Goal: Task Accomplishment & Management: Use online tool/utility

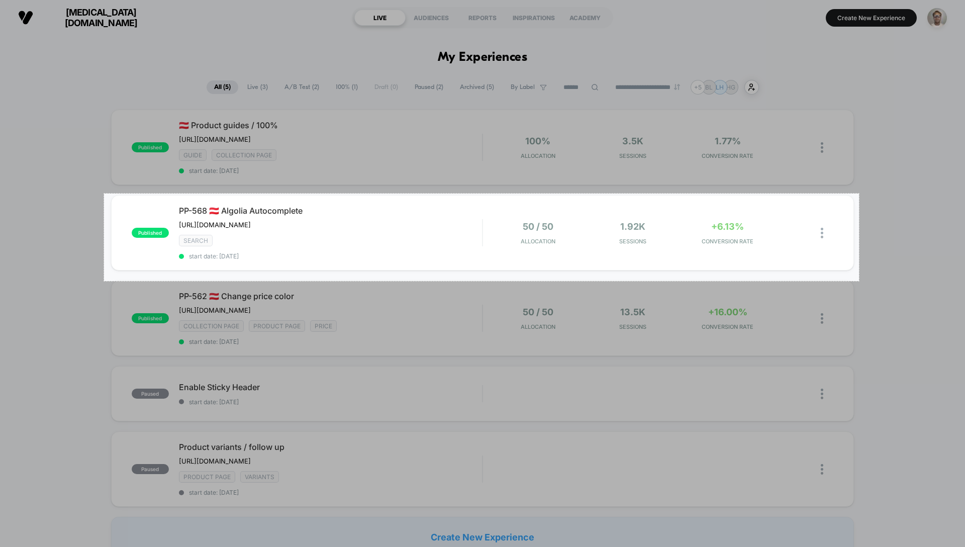
drag, startPoint x: 104, startPoint y: 193, endPoint x: 859, endPoint y: 281, distance: 759.8
click at [859, 281] on div "1502 X 174" at bounding box center [482, 273] width 965 height 547
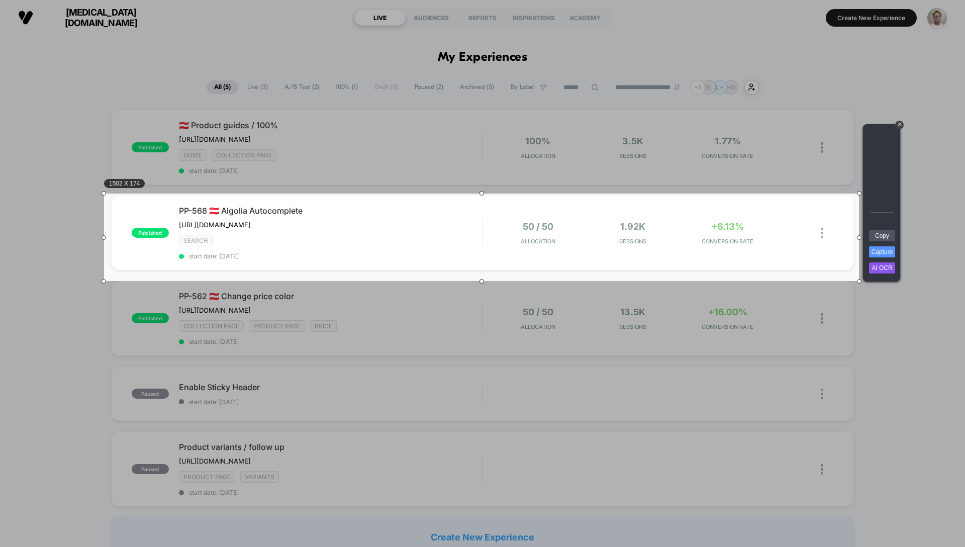
drag, startPoint x: 876, startPoint y: 235, endPoint x: 814, endPoint y: 212, distance: 66.2
click at [876, 235] on link "Copy" at bounding box center [882, 235] width 26 height 11
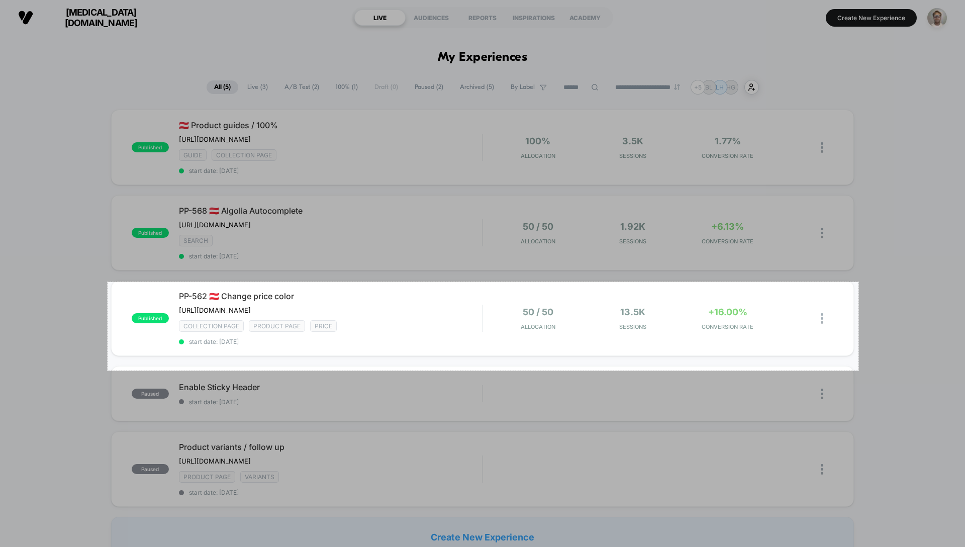
drag, startPoint x: 108, startPoint y: 282, endPoint x: 858, endPoint y: 370, distance: 755.4
click at [858, 370] on div "1494 X 176" at bounding box center [482, 273] width 965 height 547
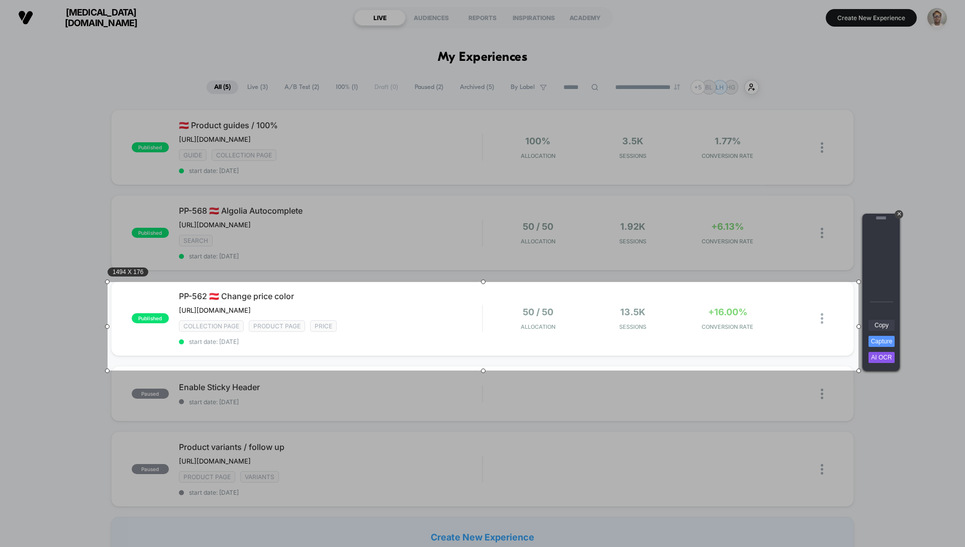
click at [883, 327] on link "Copy" at bounding box center [881, 325] width 26 height 11
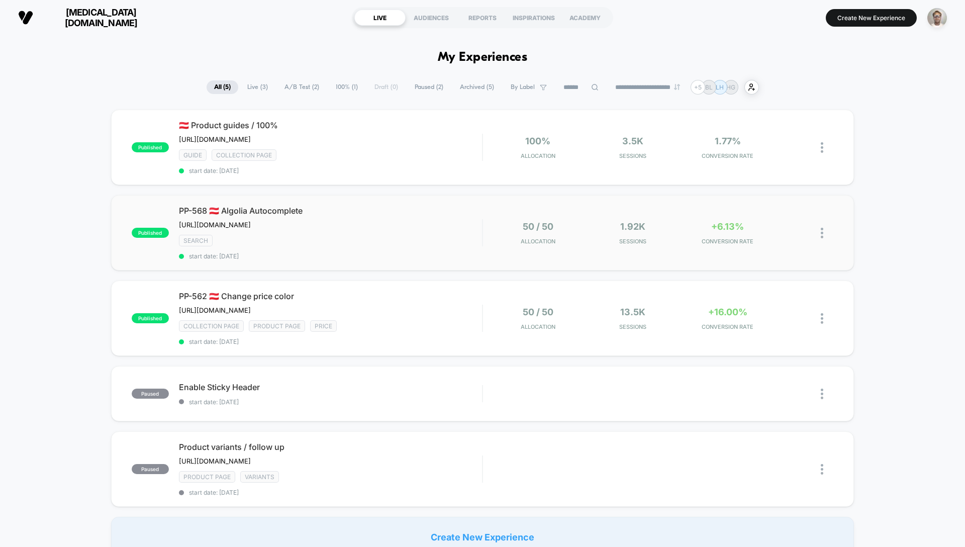
click at [482, 268] on div "published PP-568 🇦🇹 Algolia Autocomplete [URL][DOMAIN_NAME] Click to edit exper…" at bounding box center [482, 232] width 743 height 75
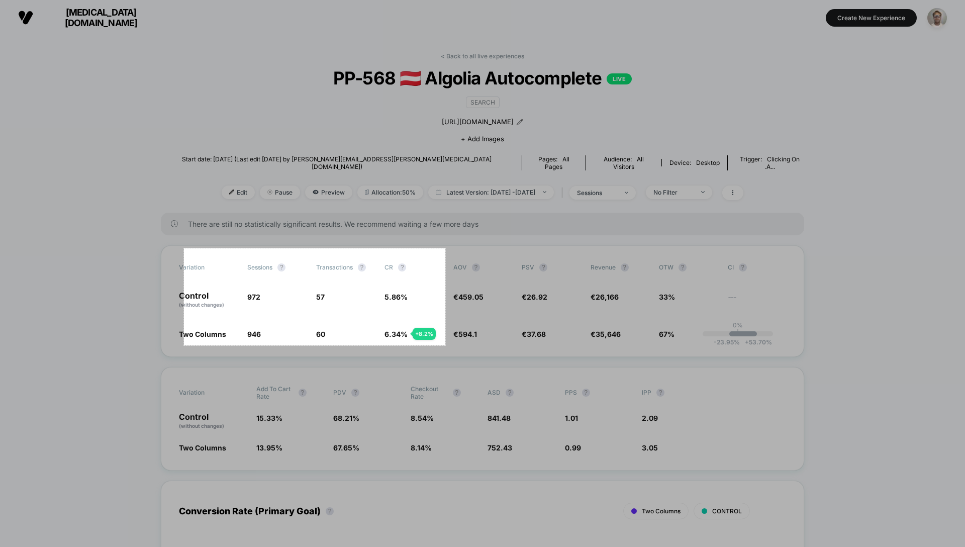
drag, startPoint x: 184, startPoint y: 248, endPoint x: 445, endPoint y: 345, distance: 278.7
click at [445, 345] on div "520 X 193" at bounding box center [482, 273] width 965 height 547
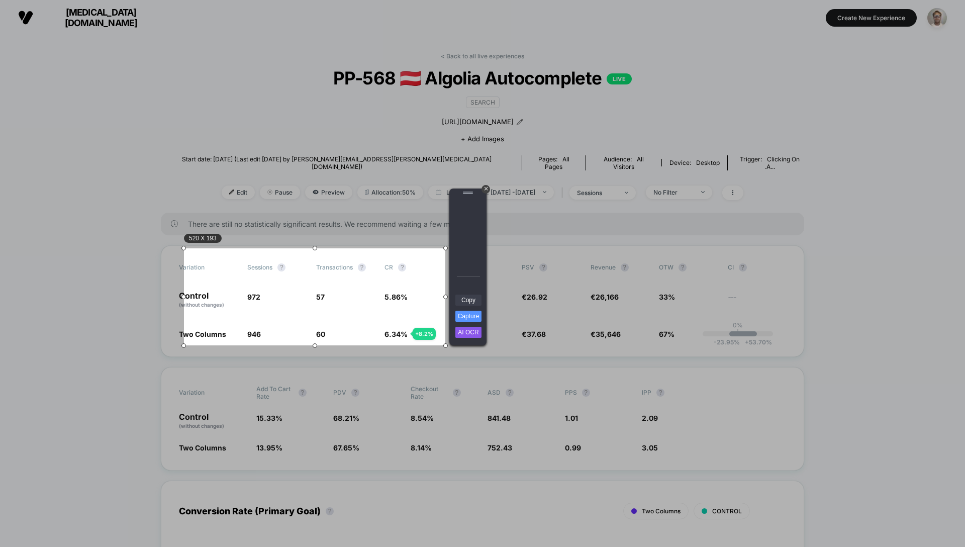
click at [471, 300] on link "Copy" at bounding box center [468, 299] width 26 height 11
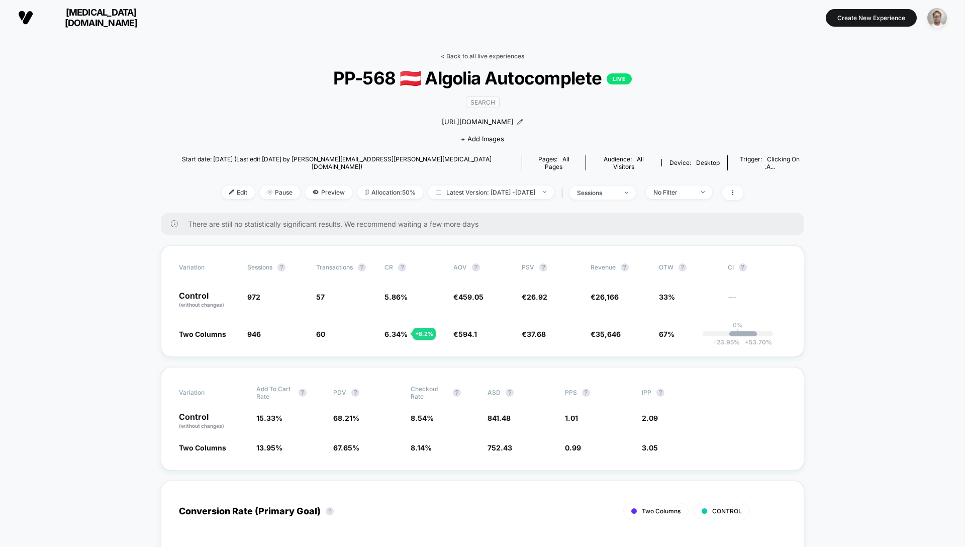
click at [467, 57] on link "< Back to all live experiences" at bounding box center [482, 56] width 83 height 8
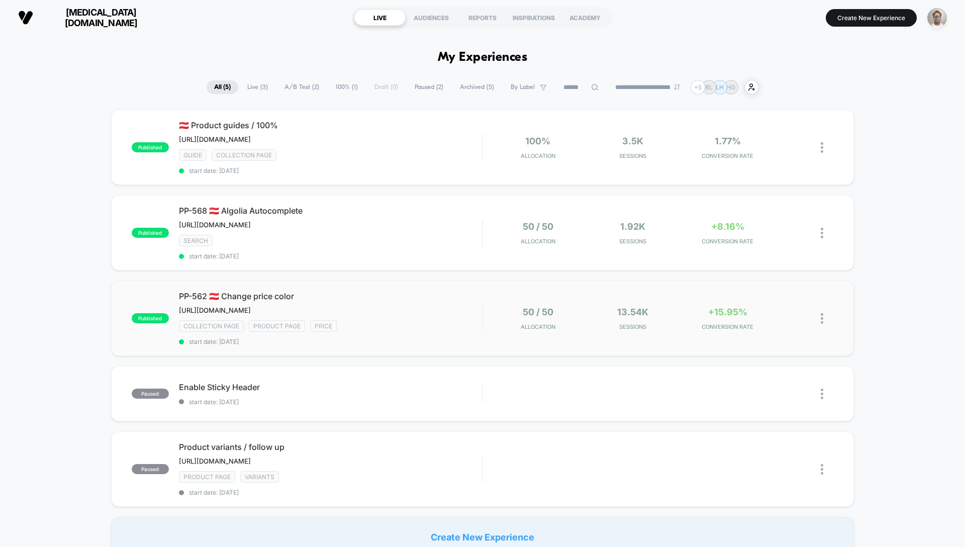
click at [429, 356] on div "published PP-562 🇦🇹 Change price color [URL][DOMAIN_NAME] Click to edit experie…" at bounding box center [482, 317] width 743 height 75
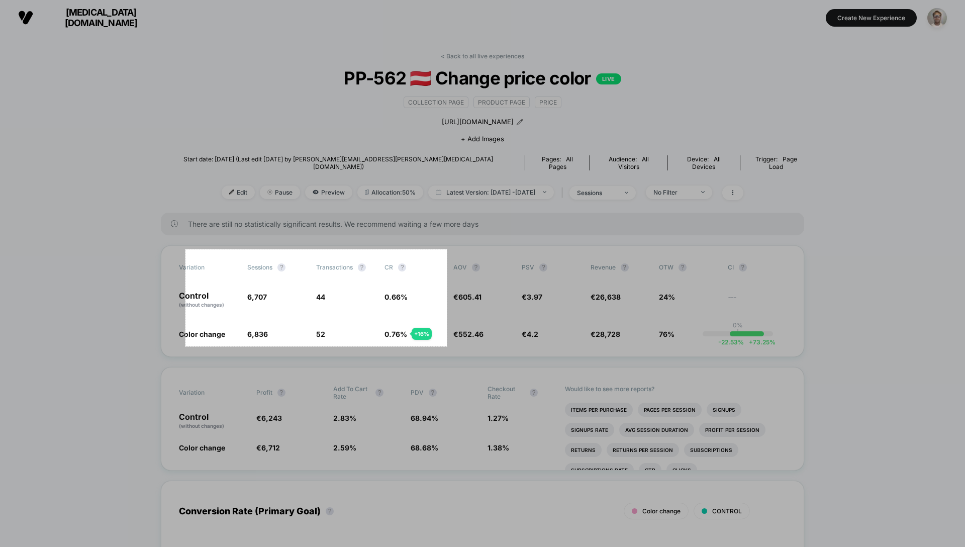
drag, startPoint x: 185, startPoint y: 252, endPoint x: 447, endPoint y: 346, distance: 277.8
click at [447, 346] on div "520 X 193" at bounding box center [482, 273] width 965 height 547
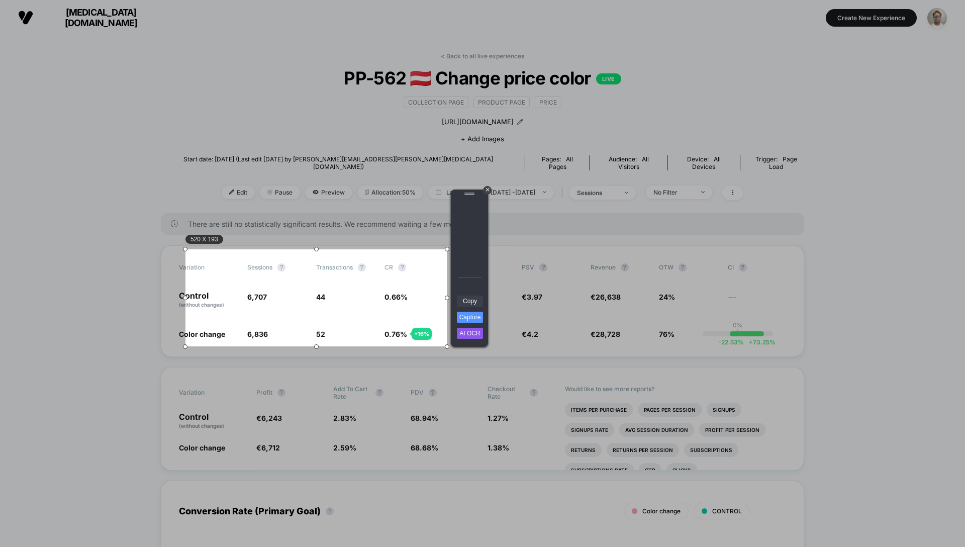
click at [472, 299] on link "Copy" at bounding box center [470, 300] width 26 height 11
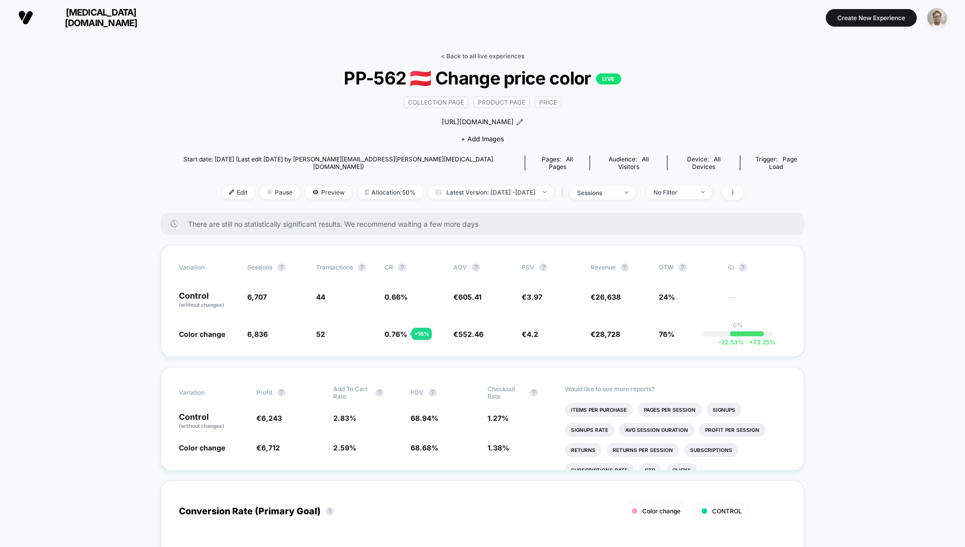
click at [454, 56] on link "< Back to all live experiences" at bounding box center [482, 56] width 83 height 8
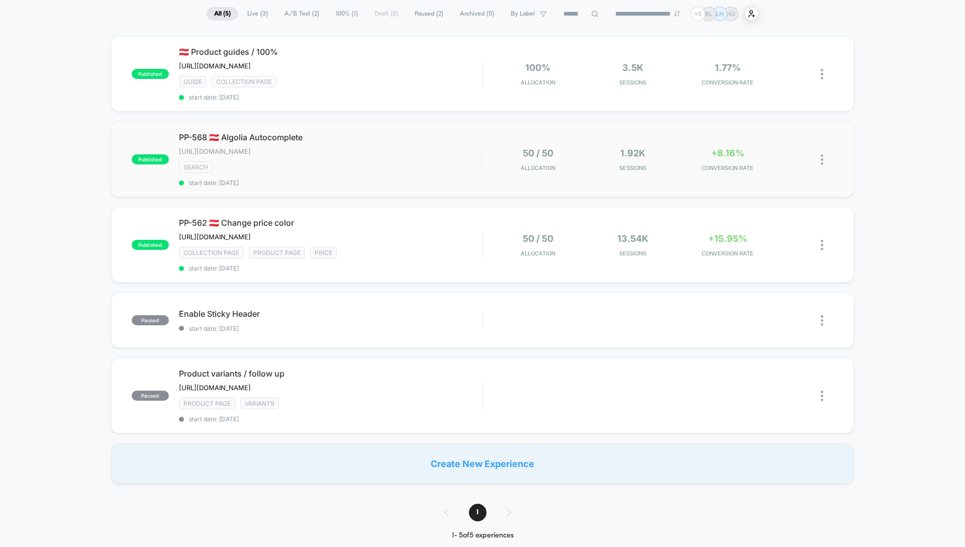
scroll to position [79, 0]
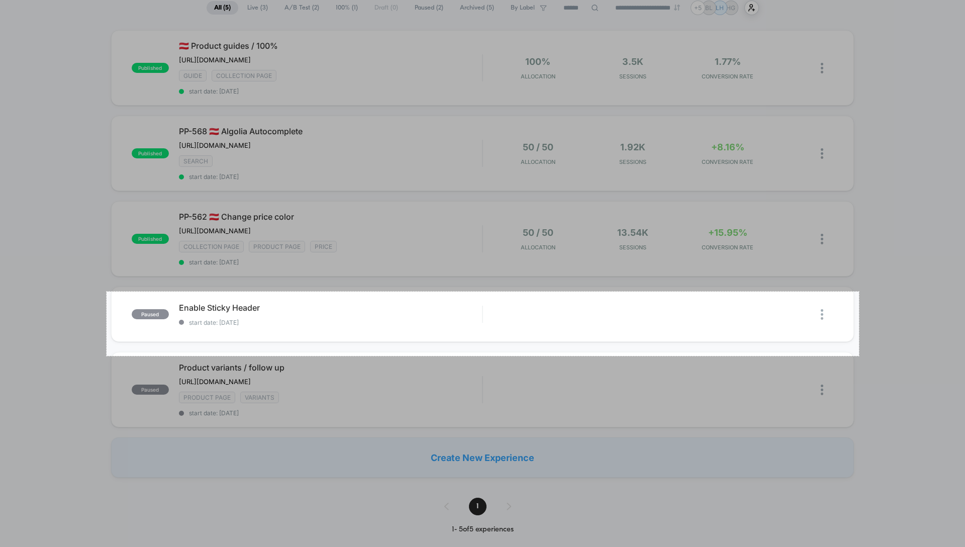
drag, startPoint x: 107, startPoint y: 291, endPoint x: 859, endPoint y: 355, distance: 754.9
click at [859, 355] on div "1497 X 128" at bounding box center [482, 273] width 965 height 547
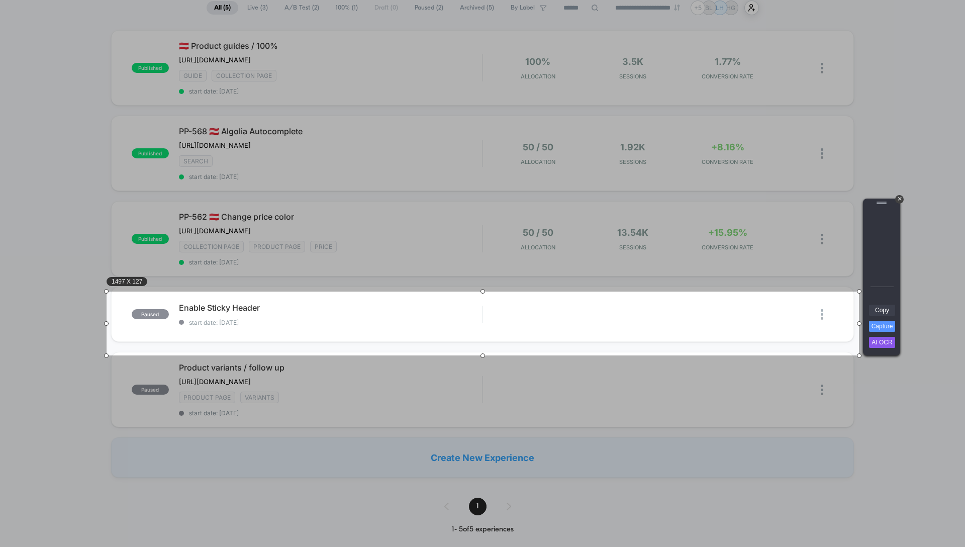
click at [885, 309] on link "Copy" at bounding box center [882, 310] width 26 height 11
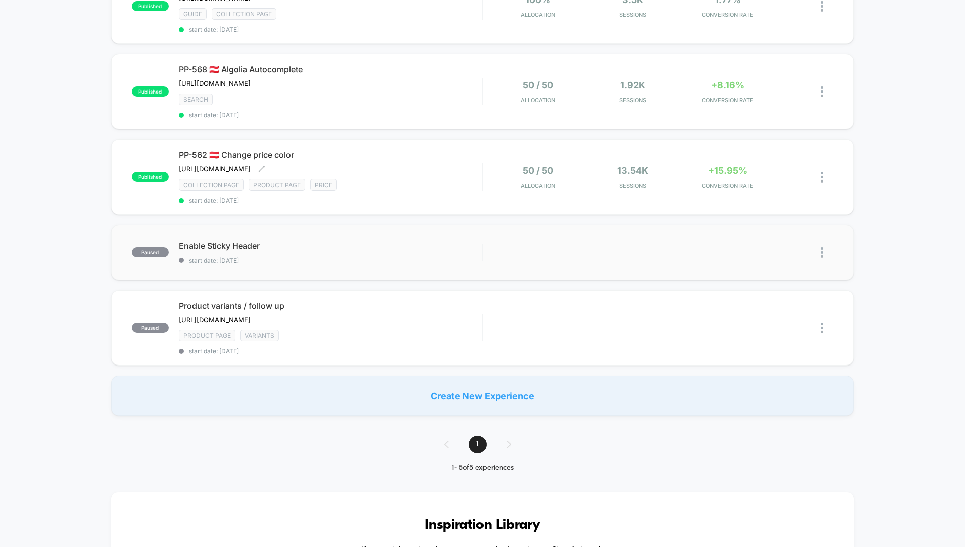
scroll to position [148, 0]
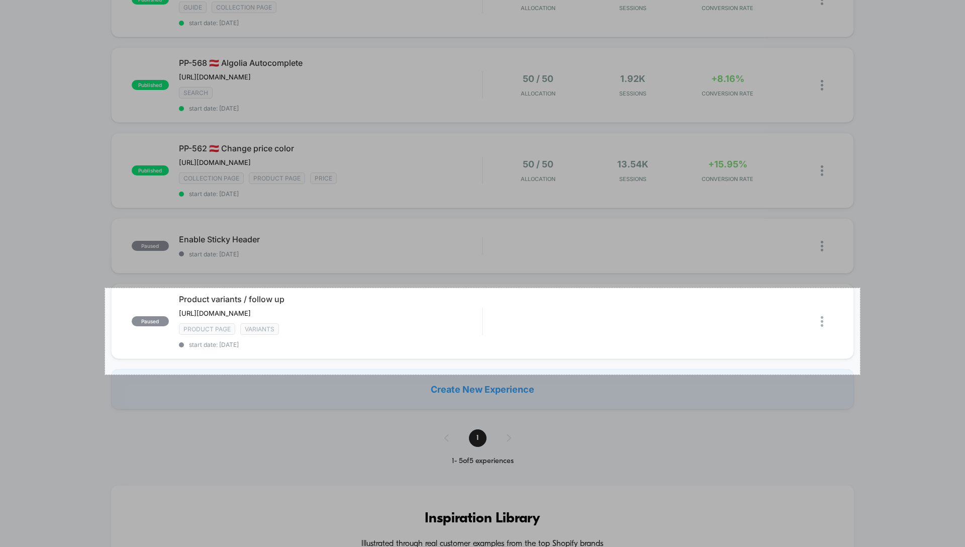
drag, startPoint x: 106, startPoint y: 288, endPoint x: 860, endPoint y: 374, distance: 759.2
click at [860, 374] on div "1502 X 172" at bounding box center [482, 273] width 965 height 547
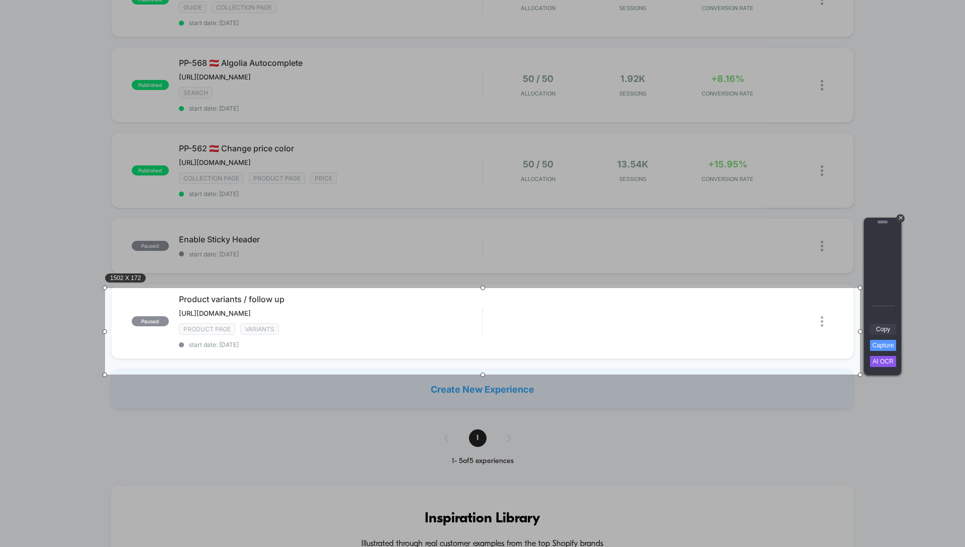
click at [880, 330] on link "Copy" at bounding box center [883, 329] width 26 height 11
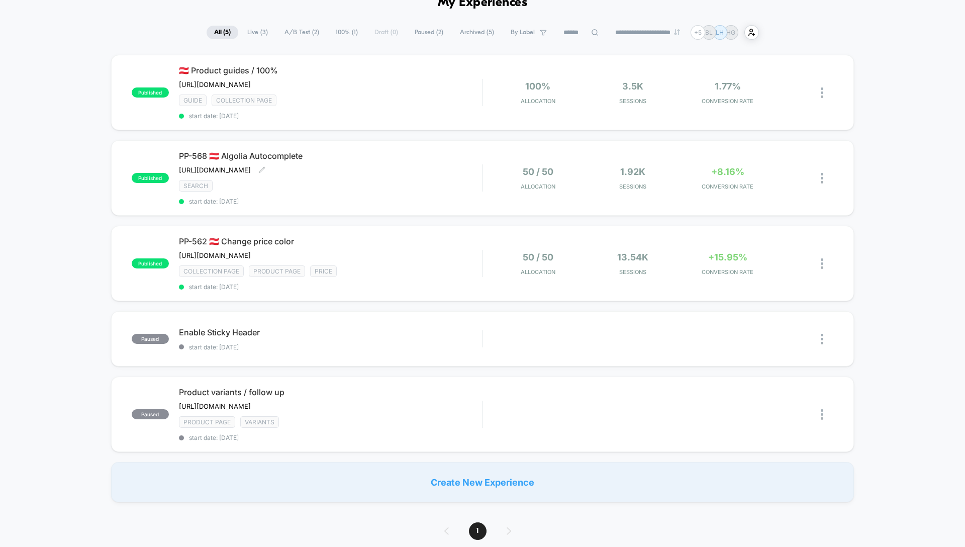
scroll to position [0, 0]
